Goal: Task Accomplishment & Management: Complete application form

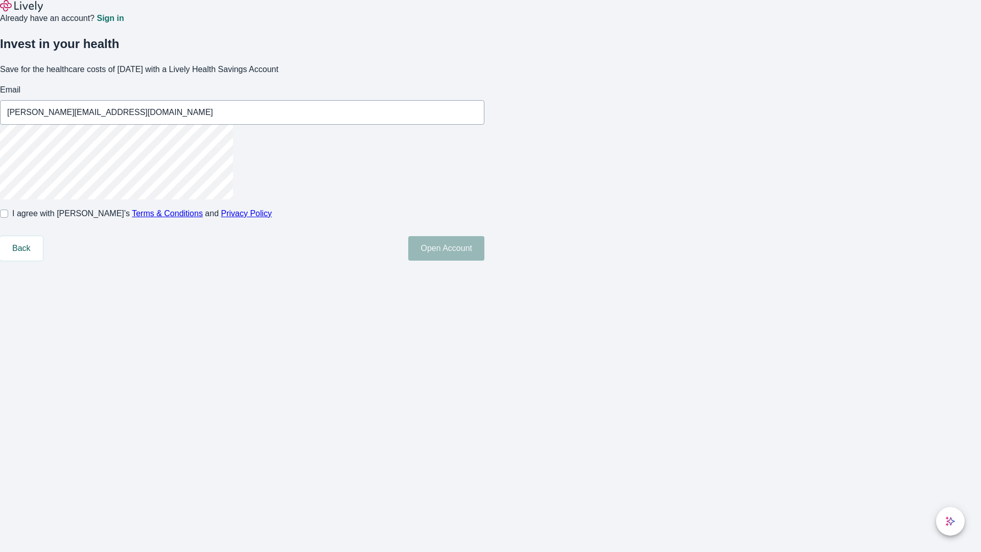
click at [8, 218] on input "I agree with Lively’s Terms & Conditions and Privacy Policy" at bounding box center [4, 213] width 8 height 8
checkbox input "true"
click at [484, 261] on button "Open Account" at bounding box center [446, 248] width 76 height 25
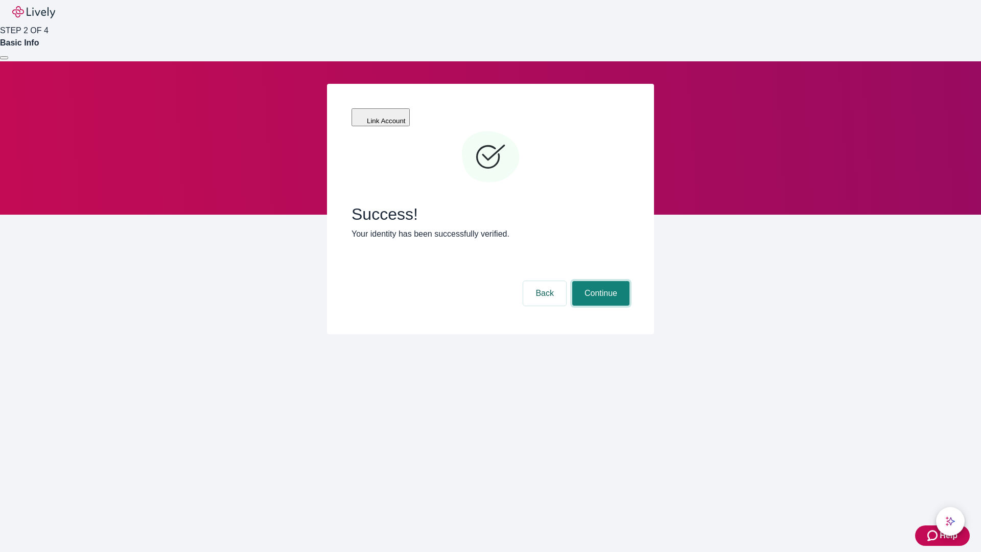
click at [599, 281] on button "Continue" at bounding box center [600, 293] width 57 height 25
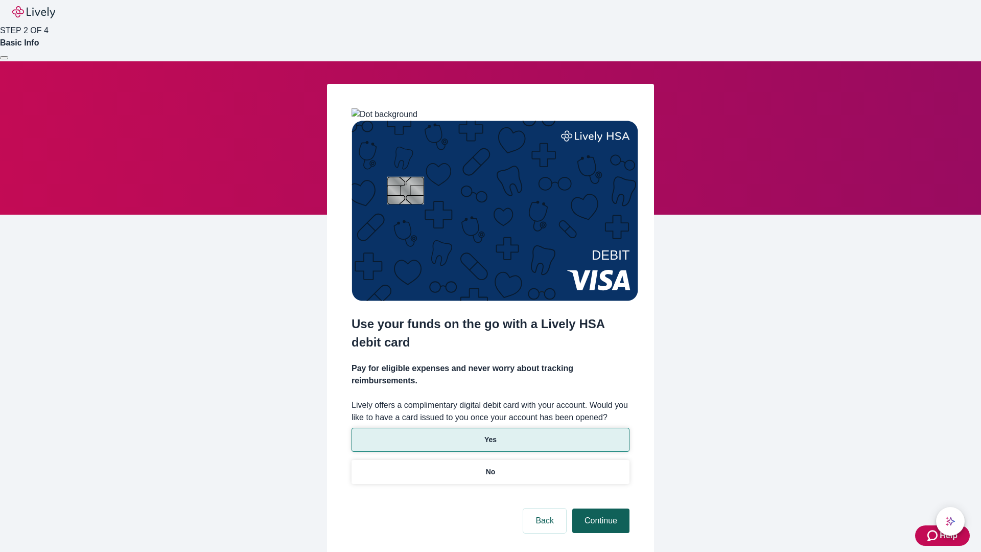
click at [490, 466] on p "No" at bounding box center [491, 471] width 10 height 11
click at [599, 508] on button "Continue" at bounding box center [600, 520] width 57 height 25
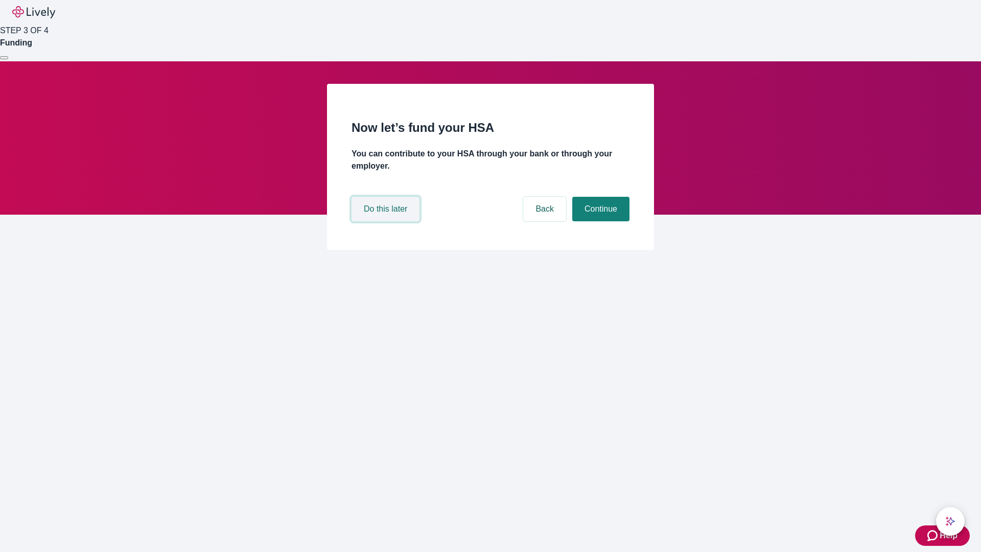
click at [387, 221] on button "Do this later" at bounding box center [386, 209] width 68 height 25
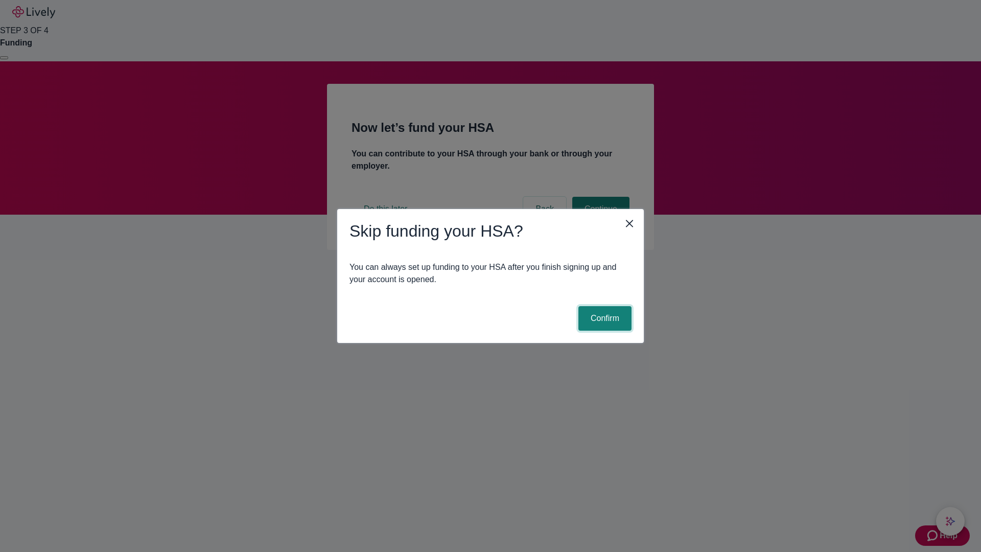
click at [603, 318] on button "Confirm" at bounding box center [604, 318] width 53 height 25
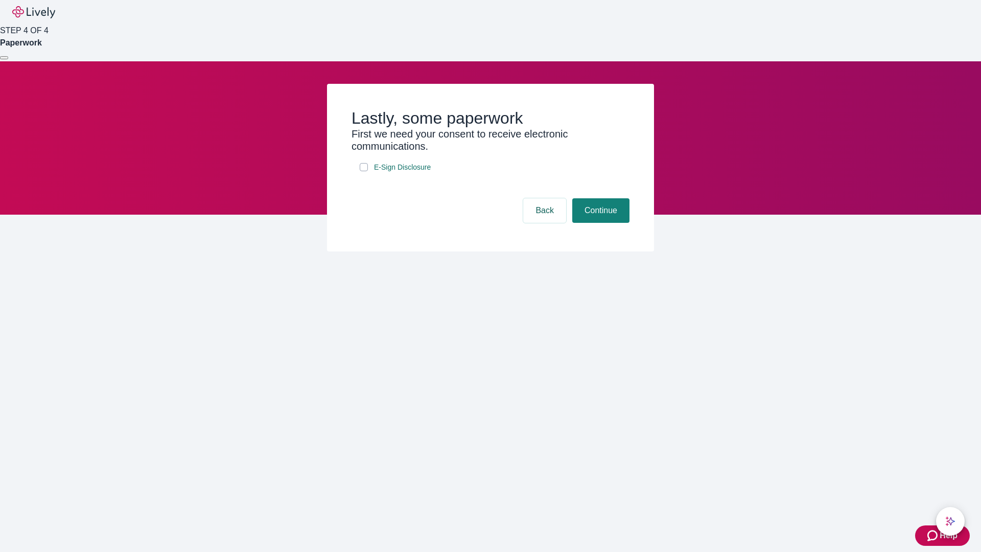
click at [364, 171] on input "E-Sign Disclosure" at bounding box center [364, 167] width 8 height 8
checkbox input "true"
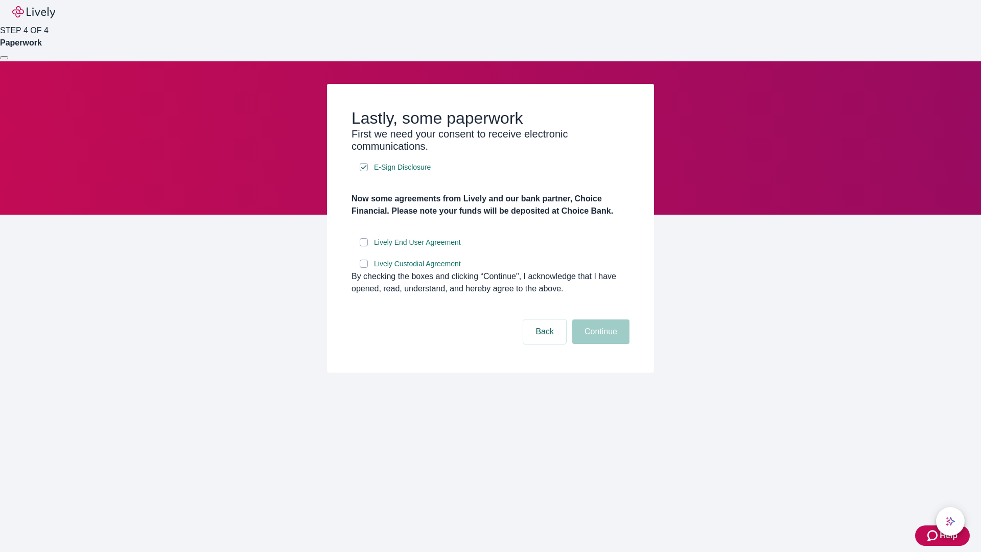
click at [364, 246] on input "Lively End User Agreement" at bounding box center [364, 242] width 8 height 8
checkbox input "true"
click at [364, 268] on input "Lively Custodial Agreement" at bounding box center [364, 264] width 8 height 8
checkbox input "true"
click at [599, 344] on button "Continue" at bounding box center [600, 331] width 57 height 25
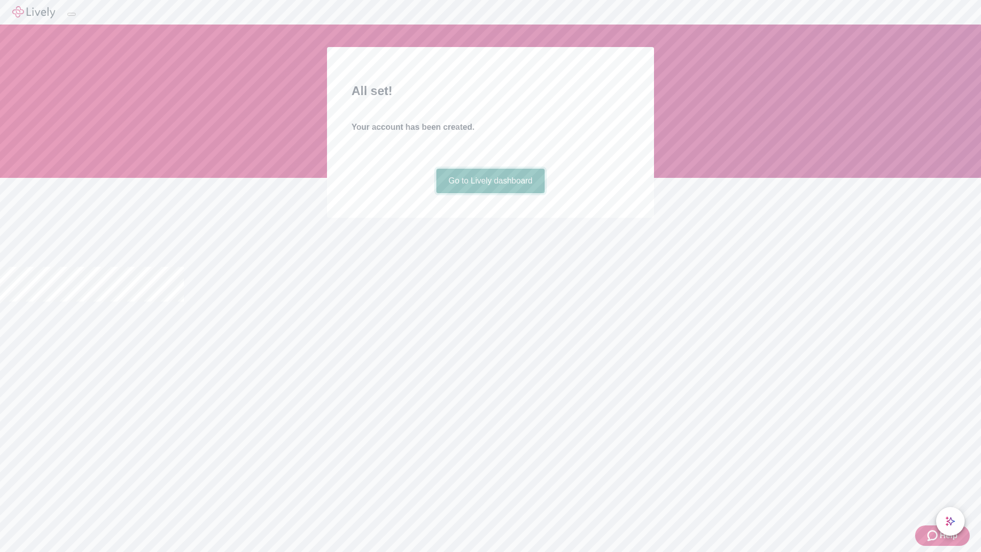
click at [490, 193] on link "Go to Lively dashboard" at bounding box center [490, 181] width 109 height 25
